Goal: Communication & Community: Answer question/provide support

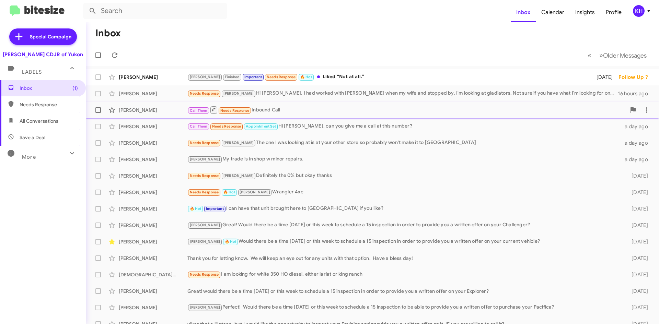
click at [273, 111] on div "Call Them Needs Response Inbound Call" at bounding box center [406, 110] width 439 height 9
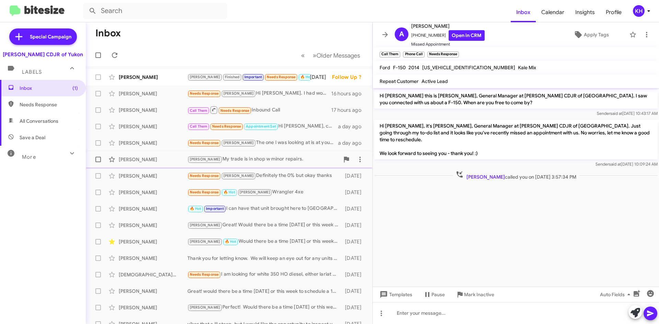
click at [271, 162] on div "[PERSON_NAME] My trade is in shop w minor repairs." at bounding box center [263, 159] width 152 height 8
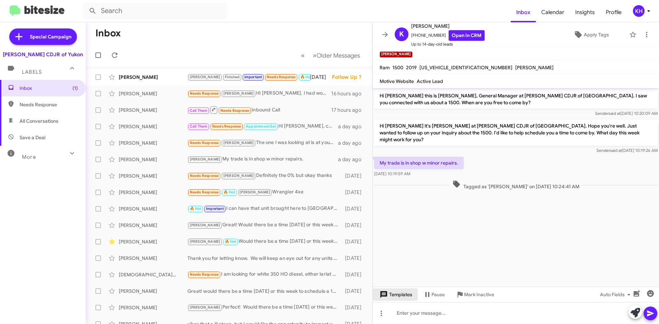
click at [403, 298] on span "Templates" at bounding box center [395, 295] width 34 height 12
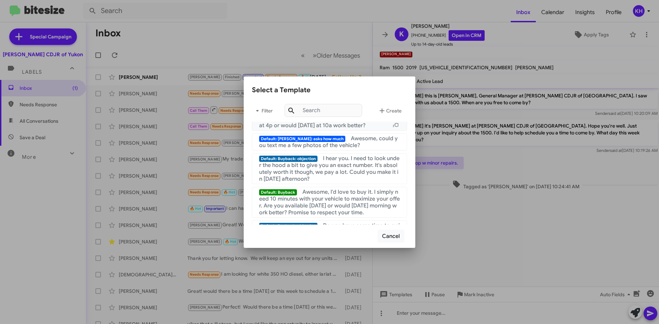
scroll to position [137, 0]
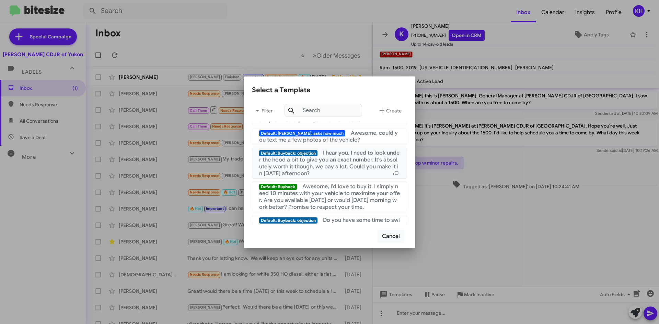
click at [295, 164] on span "I hear you. I need to look under the hood a bit to give you an exact number. It…" at bounding box center [329, 163] width 140 height 27
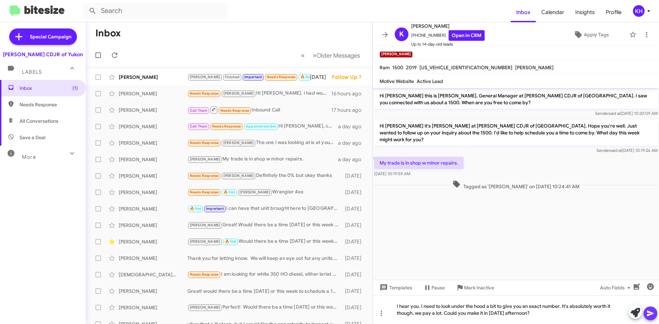
click at [651, 317] on icon at bounding box center [650, 314] width 8 height 8
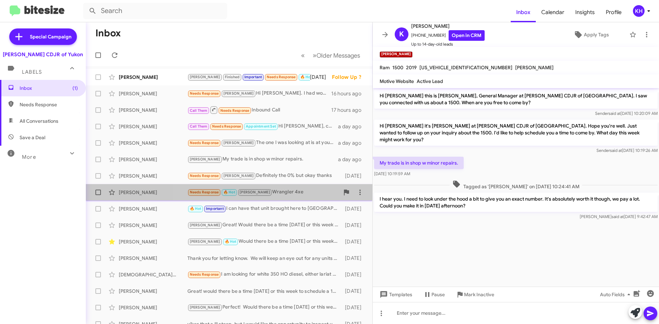
click at [274, 194] on div "Needs Response 🔥 Hot [PERSON_NAME] Wrangler 4xe" at bounding box center [263, 192] width 152 height 8
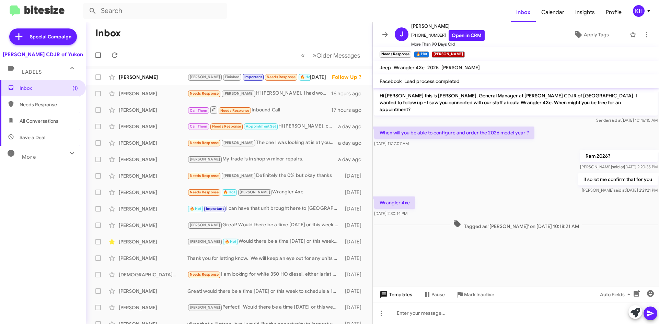
click at [393, 296] on span "Templates" at bounding box center [395, 295] width 34 height 12
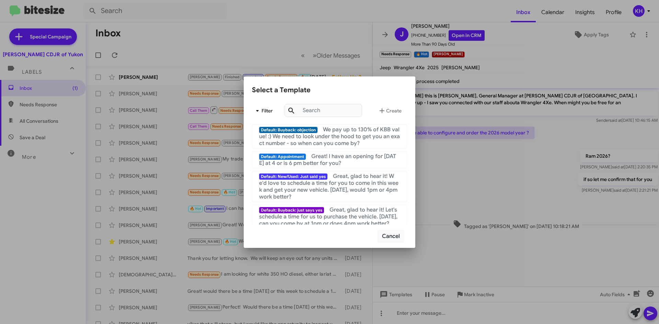
click at [272, 113] on span "Filter" at bounding box center [263, 111] width 22 height 12
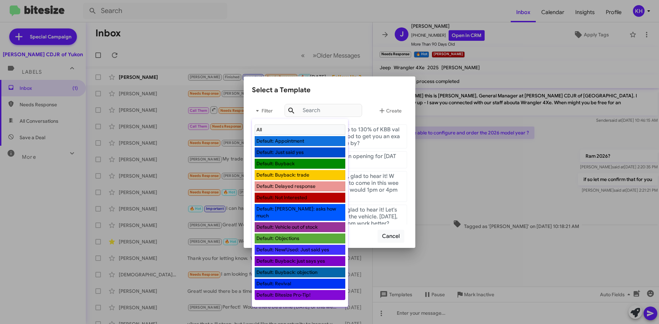
click at [318, 290] on li "Default: Bitesize Pro-Tip!" at bounding box center [300, 295] width 91 height 10
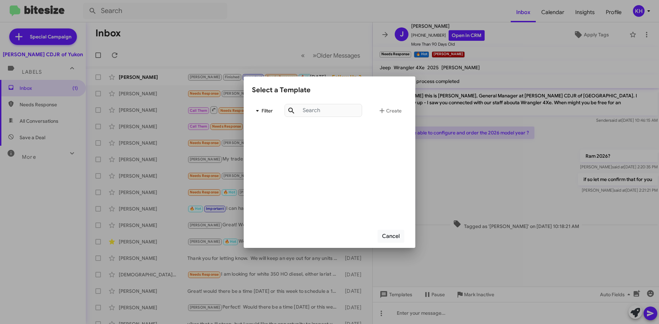
click at [268, 113] on span "Filter" at bounding box center [263, 111] width 22 height 12
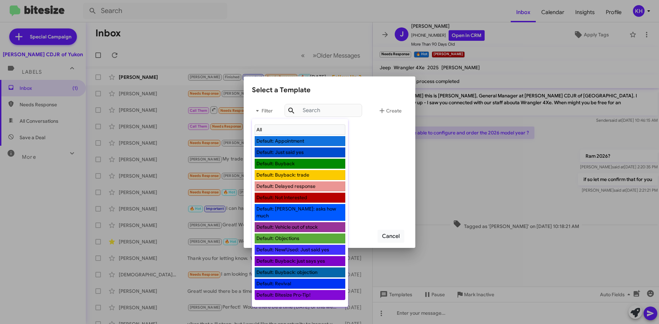
click at [286, 139] on li "Default: Appointment" at bounding box center [300, 141] width 91 height 10
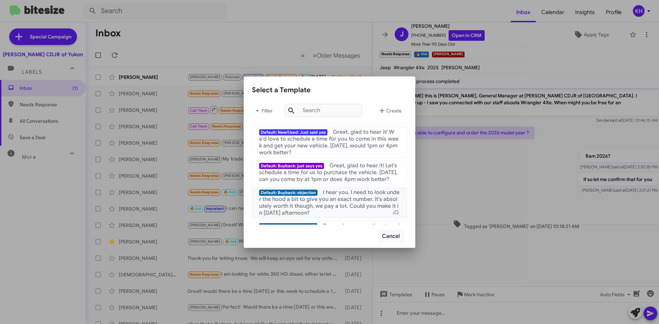
scroll to position [44, 0]
click at [299, 113] on input "text" at bounding box center [324, 110] width 78 height 13
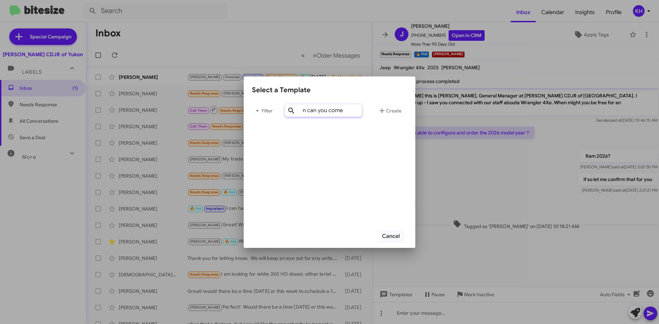
scroll to position [0, 13]
type input "when can you come in"
click at [292, 110] on icon at bounding box center [291, 110] width 6 height 6
click at [346, 109] on input "when can you come in" at bounding box center [324, 110] width 78 height 13
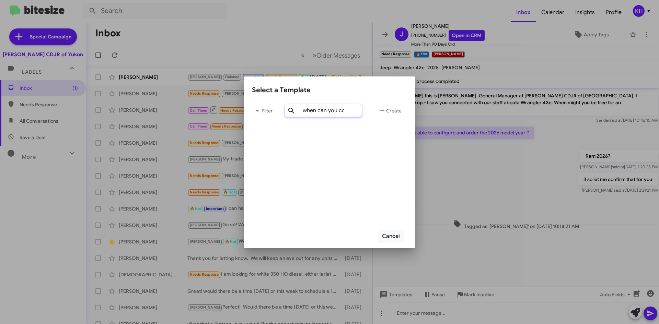
drag, startPoint x: 357, startPoint y: 112, endPoint x: 303, endPoint y: 112, distance: 54.2
click at [303, 112] on input "when can you come in" at bounding box center [324, 110] width 78 height 13
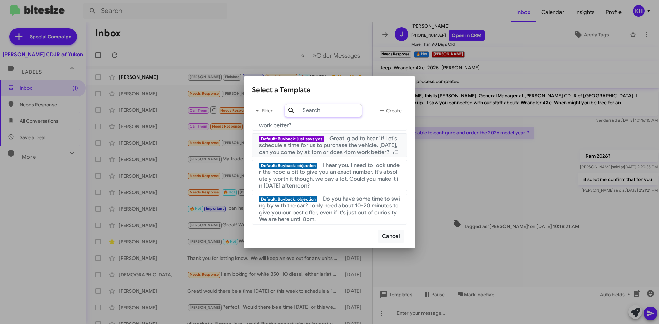
scroll to position [78, 0]
click at [410, 310] on div at bounding box center [329, 162] width 659 height 324
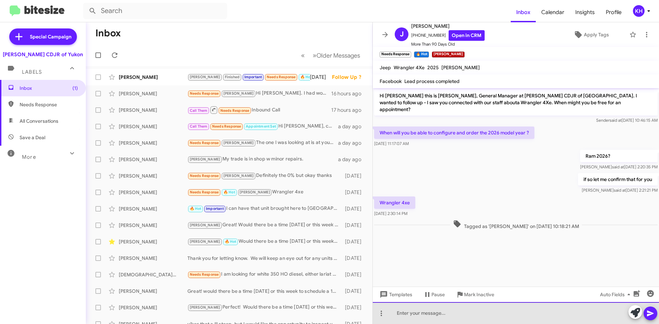
click at [456, 316] on div at bounding box center [516, 313] width 286 height 22
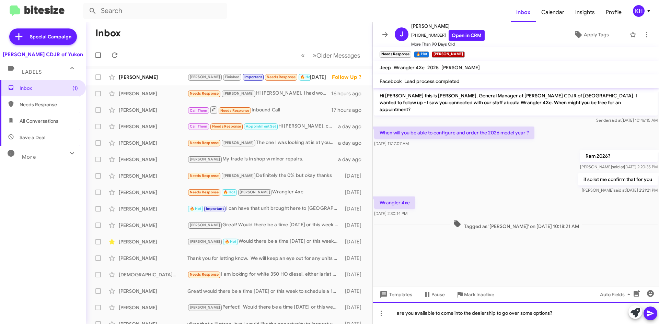
click at [401, 313] on div "are you available to come into the dealership to go over some options?" at bounding box center [516, 313] width 286 height 22
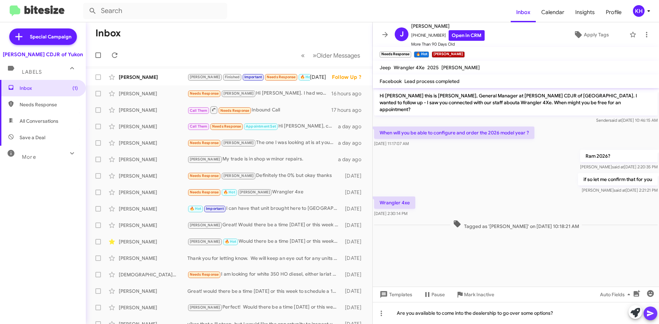
click at [646, 315] on button at bounding box center [651, 314] width 14 height 14
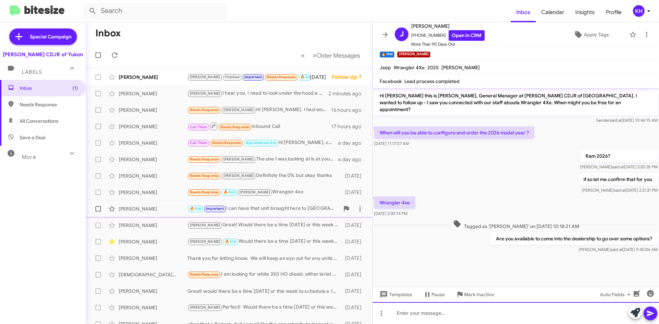
scroll to position [34, 0]
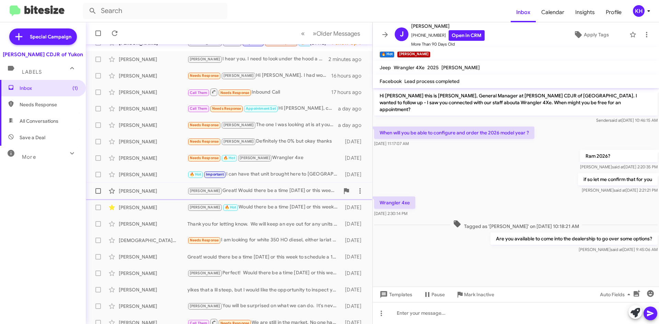
click at [242, 192] on div "[PERSON_NAME] Great! Would there be a time [DATE] or this week to schedule a 15…" at bounding box center [263, 191] width 152 height 8
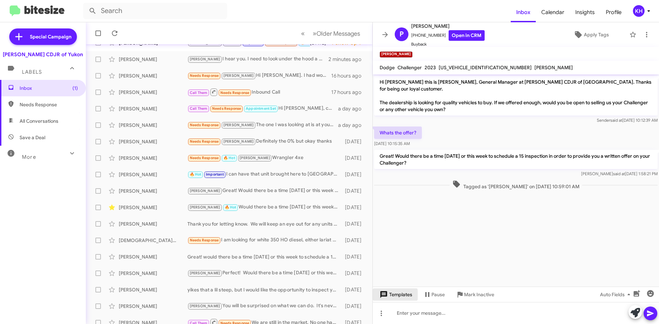
click at [387, 295] on icon at bounding box center [383, 294] width 7 height 7
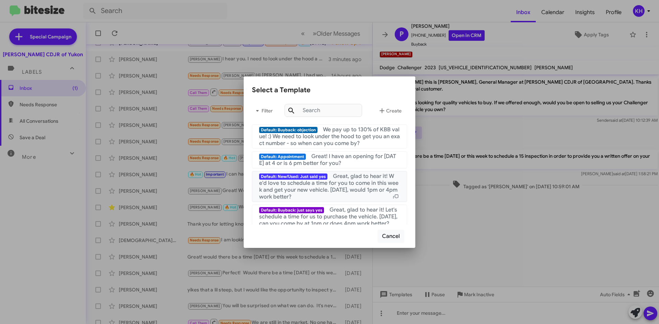
click at [302, 191] on span "Great, glad to hear it! We'd love to schedule a time for you to come in this we…" at bounding box center [328, 186] width 139 height 27
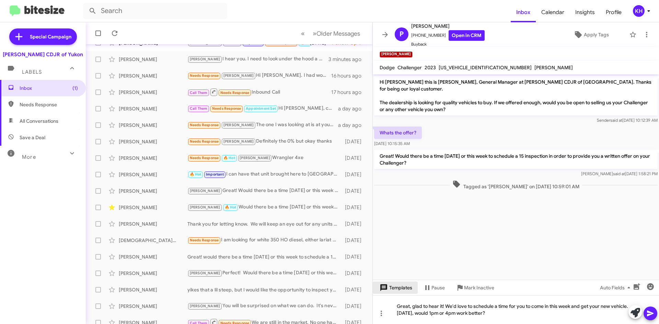
click at [390, 284] on span "Templates" at bounding box center [395, 288] width 34 height 12
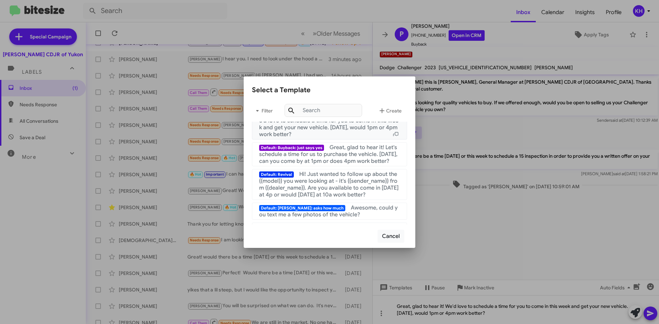
scroll to position [172, 0]
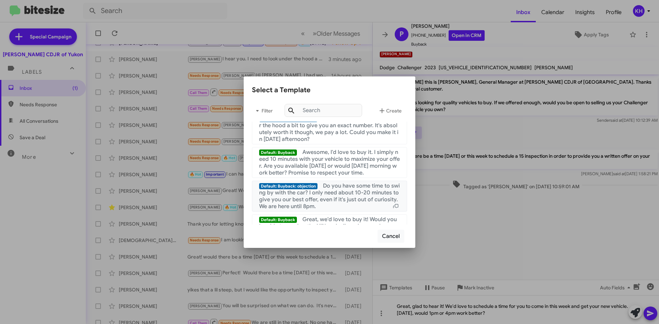
click at [345, 201] on span "Do you have some time to swing by with the car? I only need about 10-20 minutes…" at bounding box center [329, 196] width 141 height 27
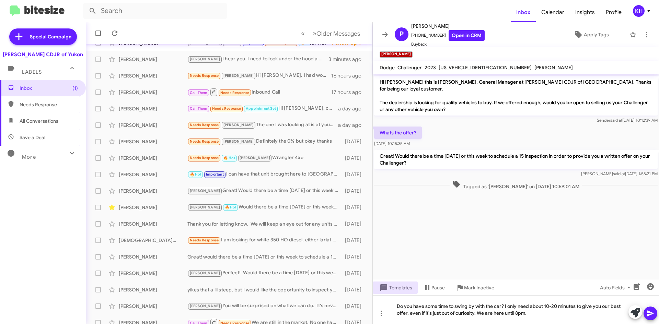
click at [651, 315] on icon at bounding box center [650, 314] width 8 height 8
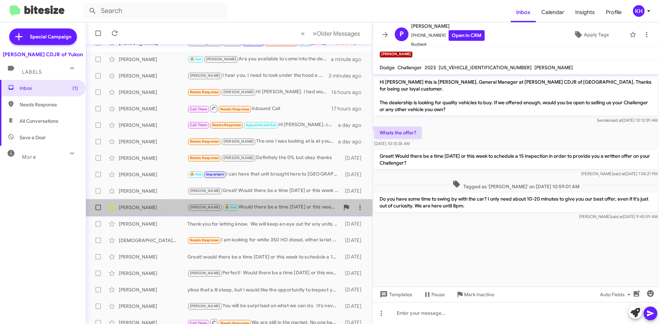
click at [254, 207] on div "[PERSON_NAME] 🔥 Hot Would there be a time [DATE] or this week to schedule a 15 …" at bounding box center [263, 208] width 152 height 8
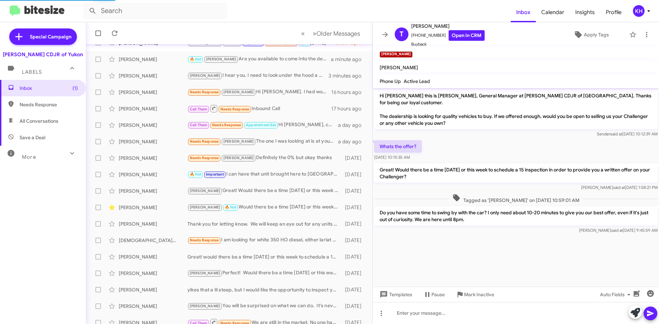
scroll to position [44, 0]
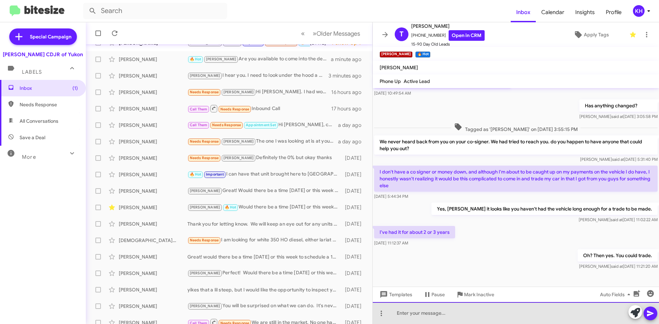
click at [400, 313] on div at bounding box center [516, 313] width 286 height 22
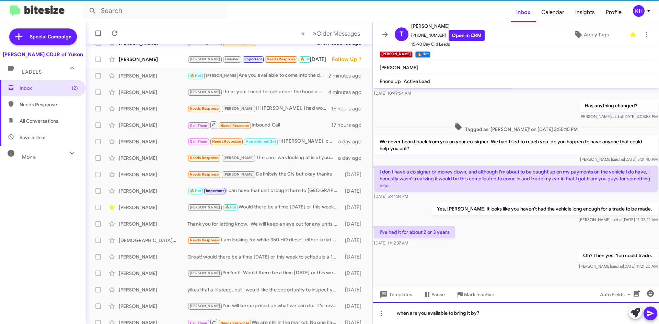
scroll to position [51, 0]
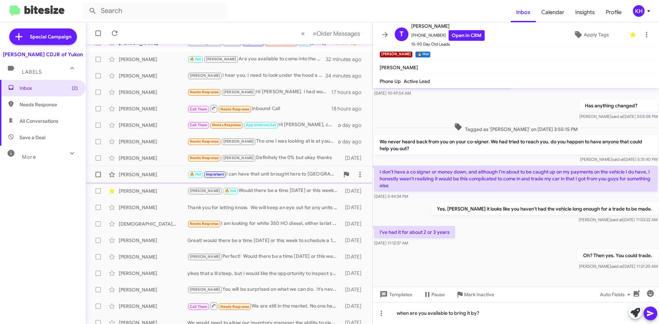
click at [244, 176] on div "🔥 Hot Important I can have that unit brought here to [GEOGRAPHIC_DATA] if you l…" at bounding box center [263, 175] width 152 height 8
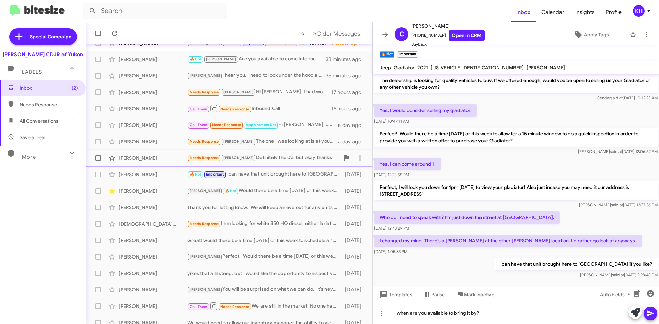
scroll to position [74, 0]
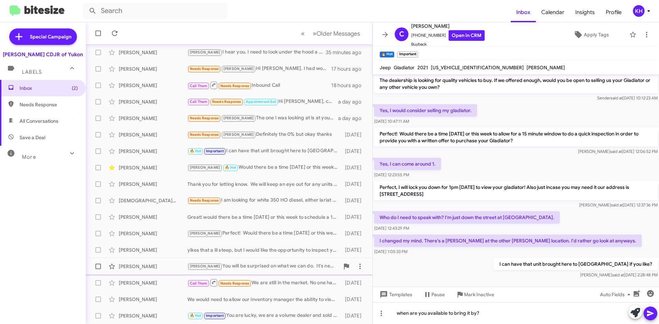
click at [238, 267] on div "[PERSON_NAME] You will be surprised on what we can do. It's never a waste of ti…" at bounding box center [263, 267] width 152 height 8
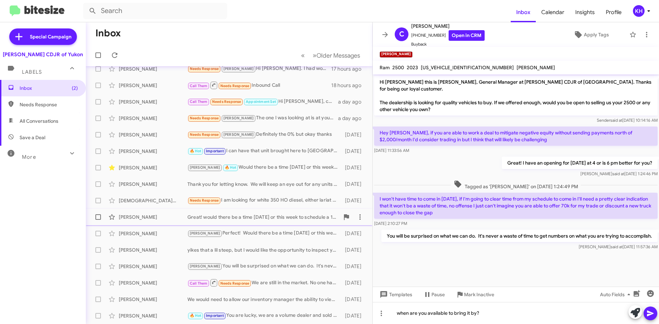
scroll to position [74, 0]
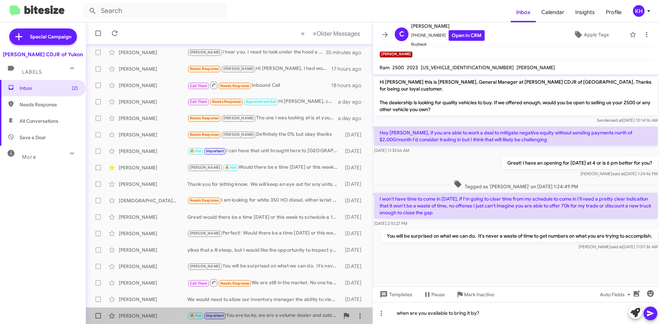
click at [263, 314] on div "🔥 Hot Important You are lucky, we are a volume dealer and sold our out quickly.…" at bounding box center [263, 316] width 152 height 8
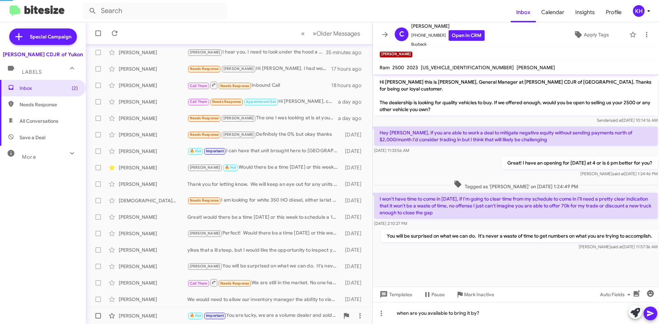
scroll to position [344, 0]
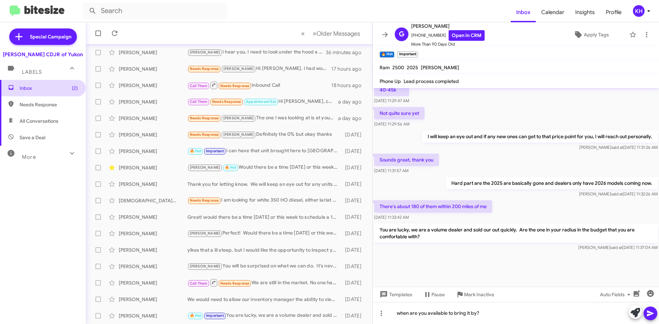
click at [40, 88] on span "Inbox (2)" at bounding box center [49, 88] width 58 height 7
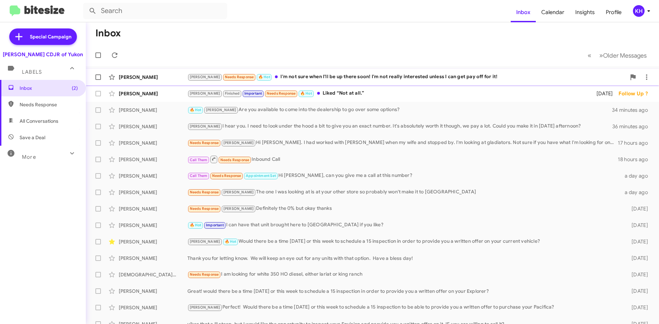
click at [332, 76] on div "[PERSON_NAME] Needs Response 🔥 Hot I'm not sure when I'll be up there soon! I'm…" at bounding box center [406, 77] width 439 height 8
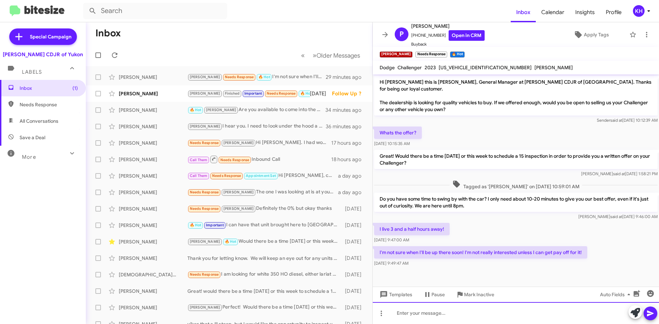
click at [402, 315] on div at bounding box center [516, 313] width 286 height 22
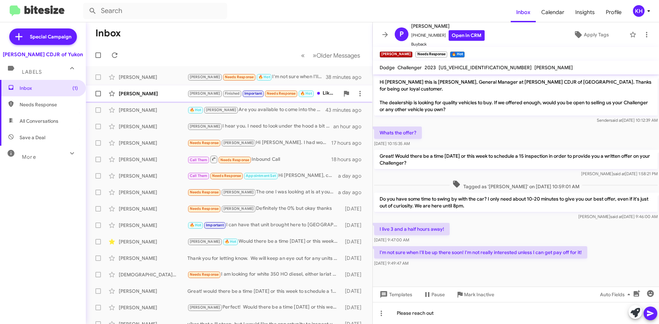
click at [127, 92] on div "[PERSON_NAME]" at bounding box center [153, 93] width 69 height 7
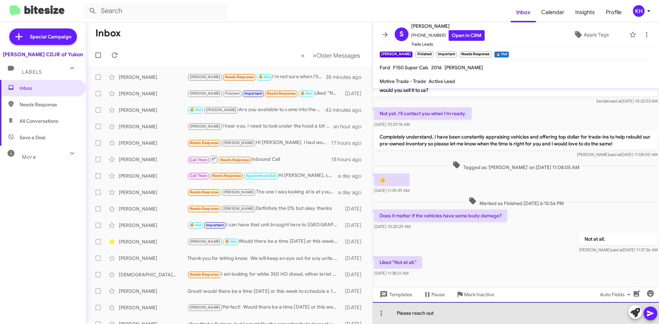
click at [424, 315] on div "Please reach out" at bounding box center [516, 313] width 286 height 22
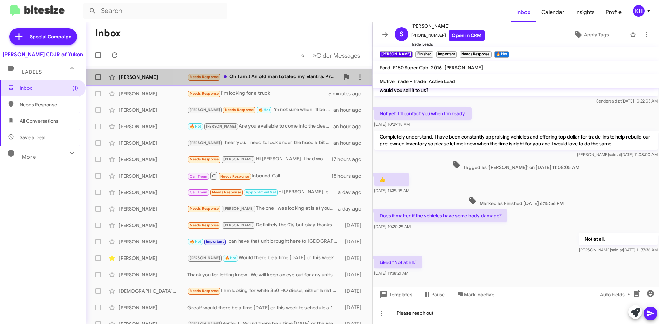
click at [256, 78] on div "Needs Response Oh I am!! An old man totaled my Elantra. Progressive is cutting …" at bounding box center [263, 77] width 152 height 8
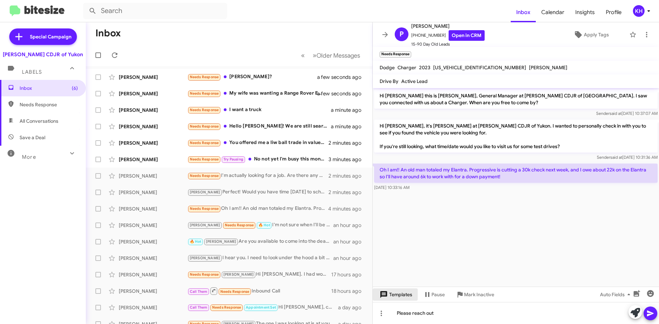
click at [400, 297] on span "Templates" at bounding box center [395, 295] width 34 height 12
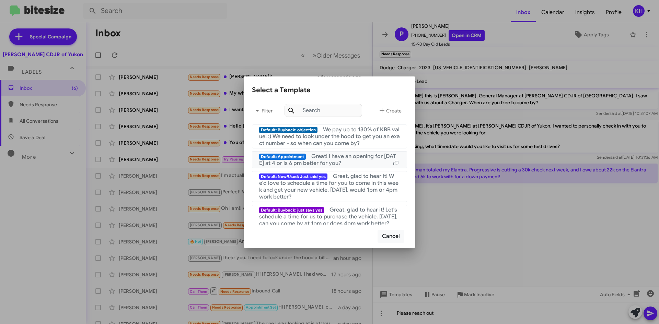
click at [317, 162] on span "Great! I have an opening for [DATE] at 4 or is 6 pm better for you?" at bounding box center [327, 160] width 137 height 14
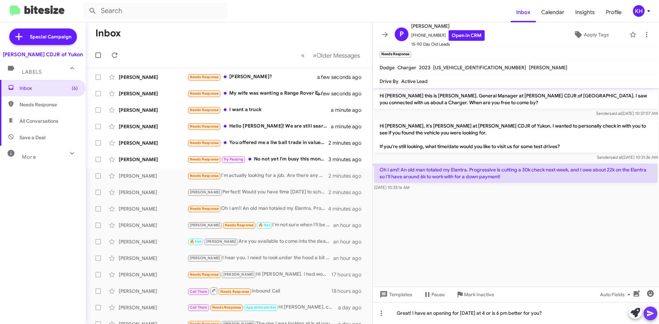
click at [648, 314] on icon at bounding box center [650, 314] width 7 height 6
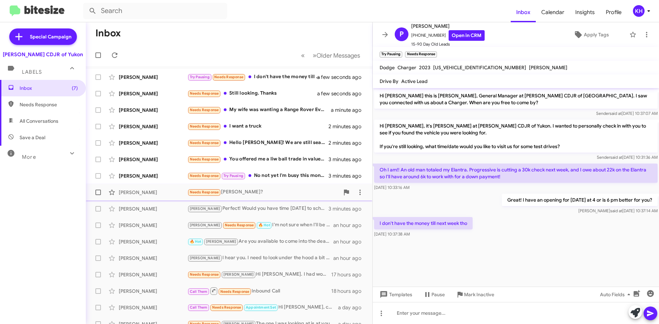
click at [204, 193] on span "Needs Response" at bounding box center [204, 192] width 29 height 4
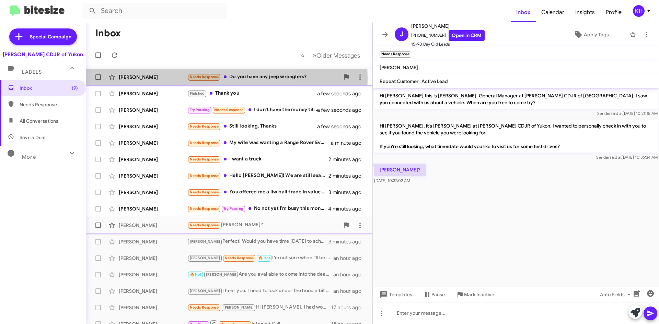
click at [201, 78] on span "Needs Response" at bounding box center [204, 77] width 29 height 4
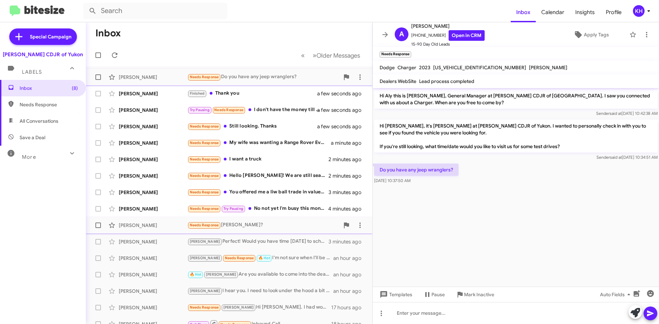
click at [203, 75] on span "Needs Response" at bounding box center [204, 77] width 29 height 4
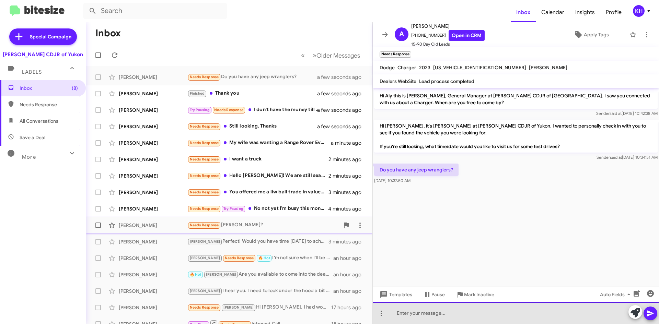
click at [412, 315] on div at bounding box center [516, 313] width 286 height 22
click at [427, 312] on div "Absolutely! when can you make it in?" at bounding box center [516, 313] width 286 height 22
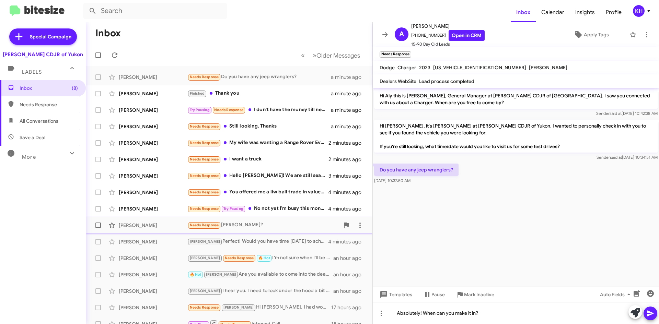
click at [649, 316] on icon at bounding box center [650, 314] width 8 height 8
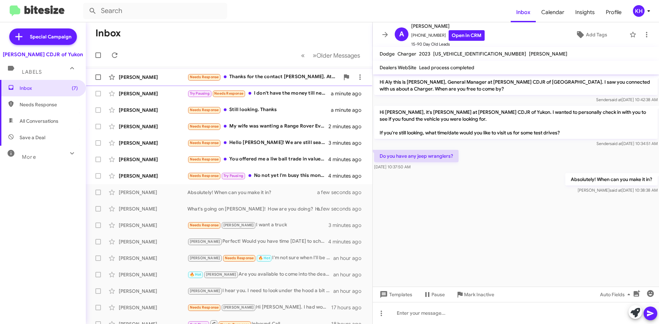
click at [248, 77] on div "Needs Response Thanks for the contact [PERSON_NAME]. At this current time, stil…" at bounding box center [263, 77] width 152 height 8
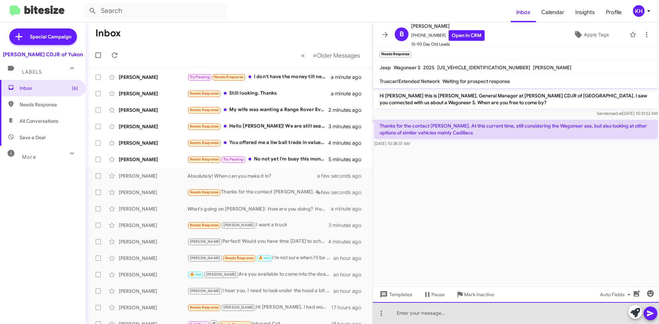
click at [422, 319] on div at bounding box center [516, 313] width 286 height 22
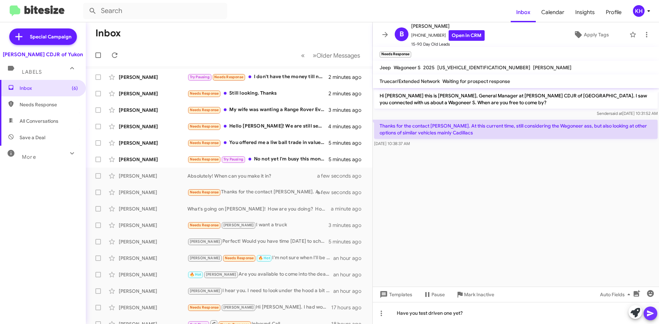
click at [649, 316] on icon at bounding box center [650, 314] width 8 height 8
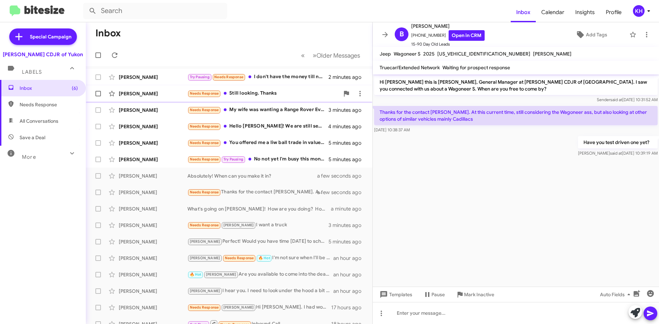
click at [235, 90] on div "Needs Response Still looking. Thanks" at bounding box center [263, 94] width 152 height 8
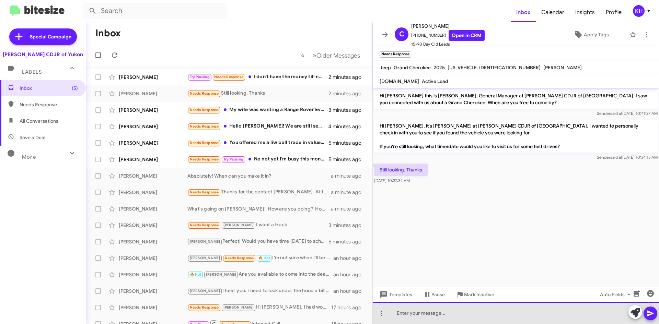
click at [405, 313] on div at bounding box center [516, 313] width 286 height 22
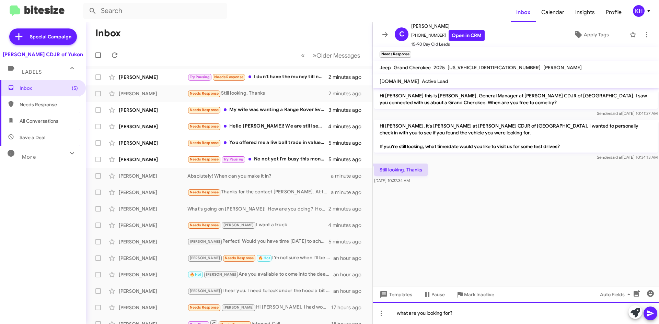
click at [400, 313] on div "what are you looking for?" at bounding box center [516, 313] width 286 height 22
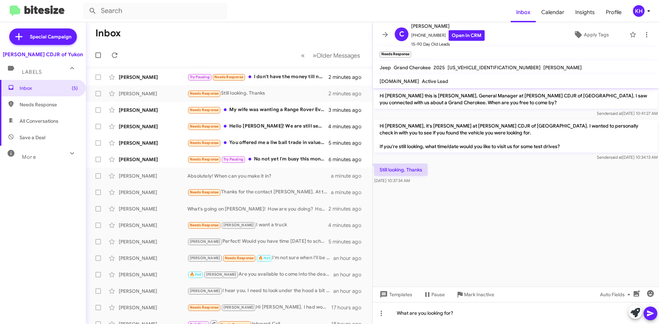
click at [648, 317] on icon at bounding box center [650, 314] width 8 height 8
